Goal: Check status: Check status

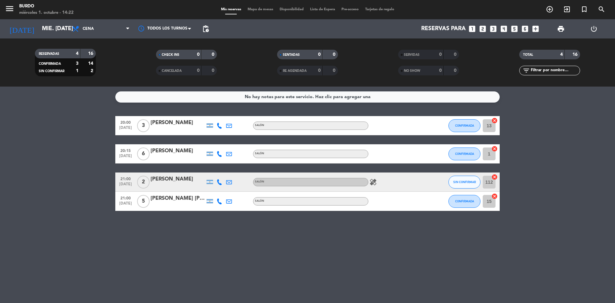
click at [371, 178] on icon "healing" at bounding box center [373, 182] width 8 height 8
click at [50, 20] on div "[DATE] mié. [DATE] arrow_drop_down" at bounding box center [37, 28] width 64 height 19
click at [53, 26] on input "mié. [DATE]" at bounding box center [76, 28] width 74 height 13
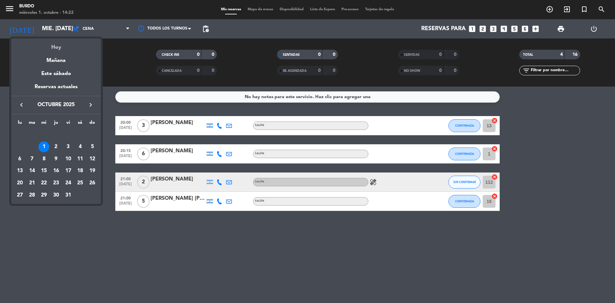
click at [61, 47] on div "Hoy" at bounding box center [56, 44] width 90 height 13
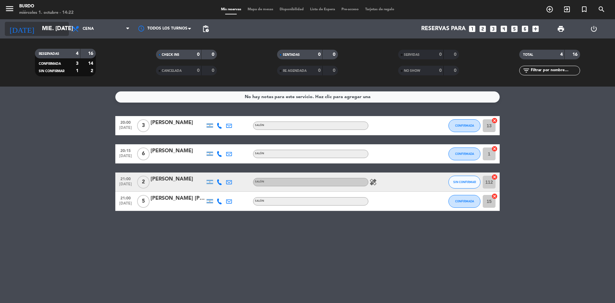
click at [55, 27] on input "mié. [DATE]" at bounding box center [76, 28] width 74 height 13
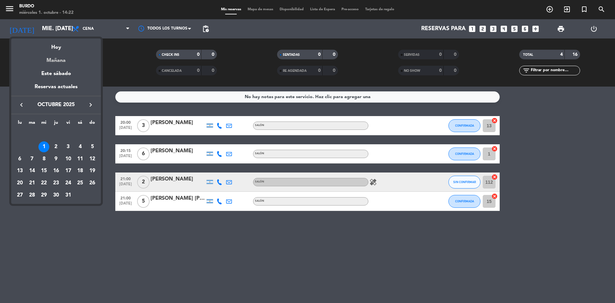
click at [53, 57] on div "Mañana" at bounding box center [56, 58] width 90 height 13
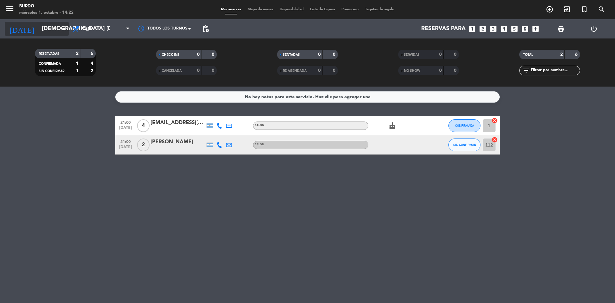
click at [47, 25] on input "[DEMOGRAPHIC_DATA] [DATE]" at bounding box center [76, 28] width 74 height 13
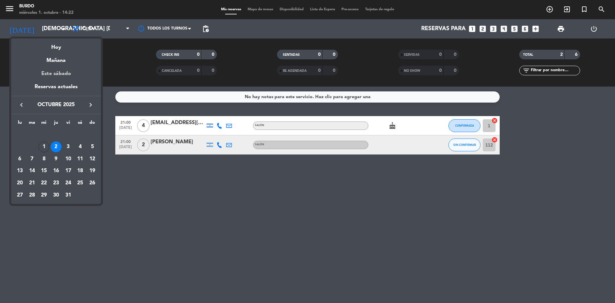
click at [47, 72] on div "Este sábado" at bounding box center [56, 74] width 90 height 18
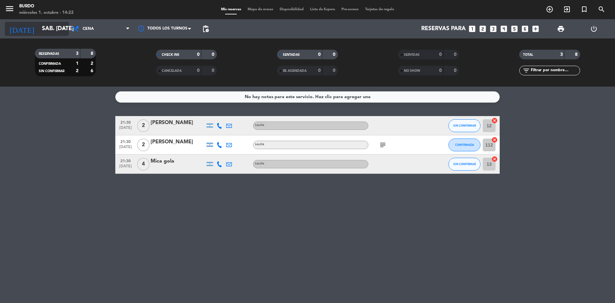
click at [53, 28] on input "sáb. [DATE]" at bounding box center [76, 28] width 74 height 13
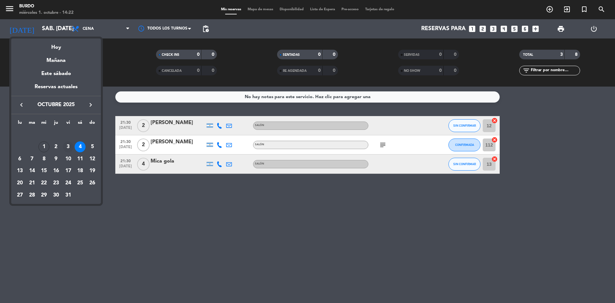
click at [68, 148] on div "3" at bounding box center [68, 146] width 11 height 11
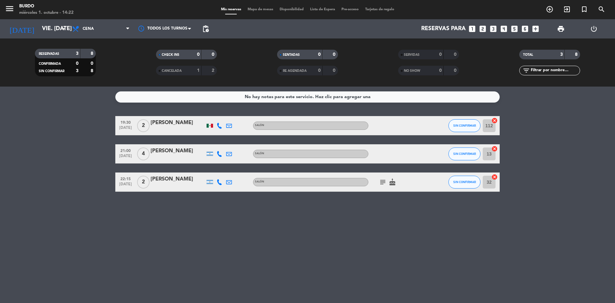
click at [385, 181] on icon "subject" at bounding box center [383, 182] width 8 height 8
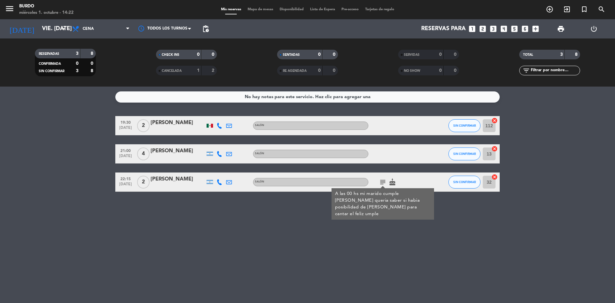
click at [392, 182] on icon "cake" at bounding box center [392, 182] width 8 height 8
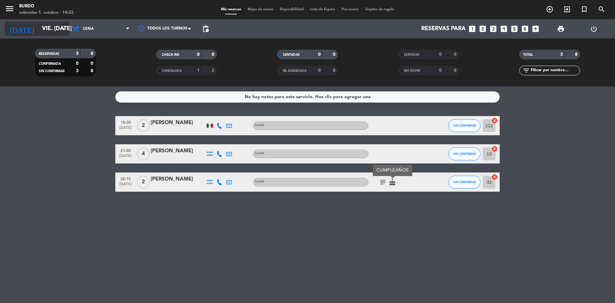
click at [46, 22] on div "[DATE] vie. [DATE] arrow_drop_down" at bounding box center [37, 29] width 64 height 14
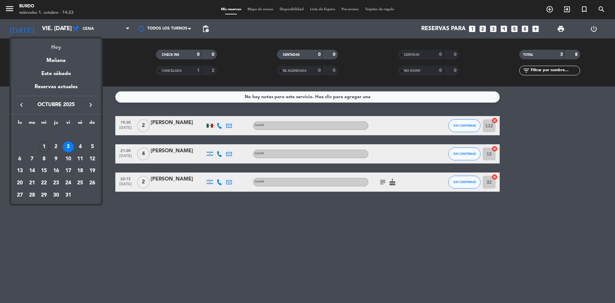
click at [62, 41] on div "Hoy" at bounding box center [56, 44] width 90 height 13
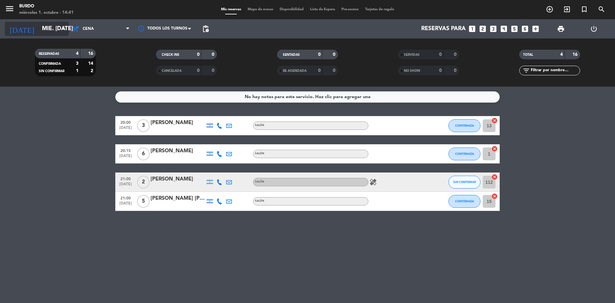
click at [57, 26] on input "mié. [DATE]" at bounding box center [76, 28] width 74 height 13
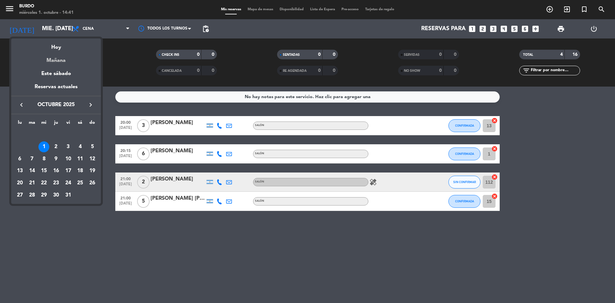
click at [62, 56] on div "Mañana" at bounding box center [56, 58] width 90 height 13
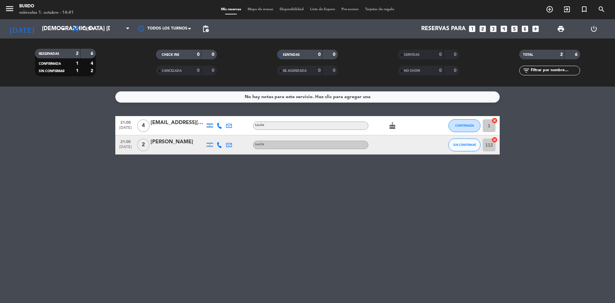
click at [393, 126] on icon "cake" at bounding box center [392, 126] width 8 height 8
click at [51, 21] on div "[DATE] jue. [DATE] arrow_drop_down" at bounding box center [37, 28] width 64 height 19
click at [48, 28] on input "[DEMOGRAPHIC_DATA] [DATE]" at bounding box center [76, 28] width 74 height 13
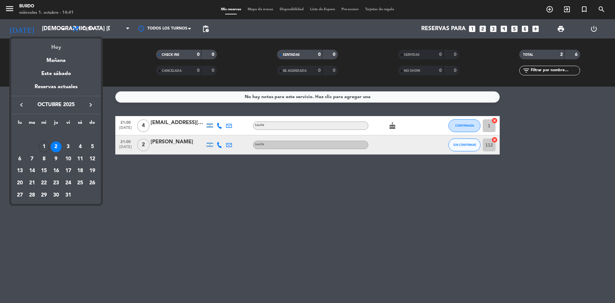
click at [52, 40] on div "Hoy" at bounding box center [56, 44] width 90 height 13
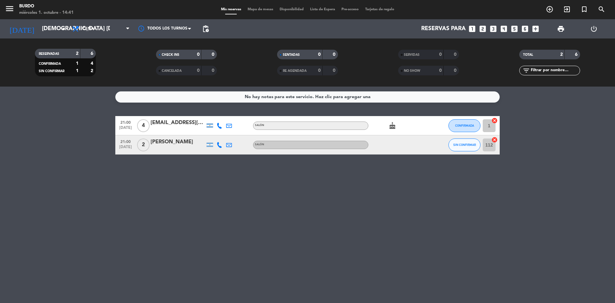
type input "mié. [DATE]"
